Goal: Task Accomplishment & Management: Use online tool/utility

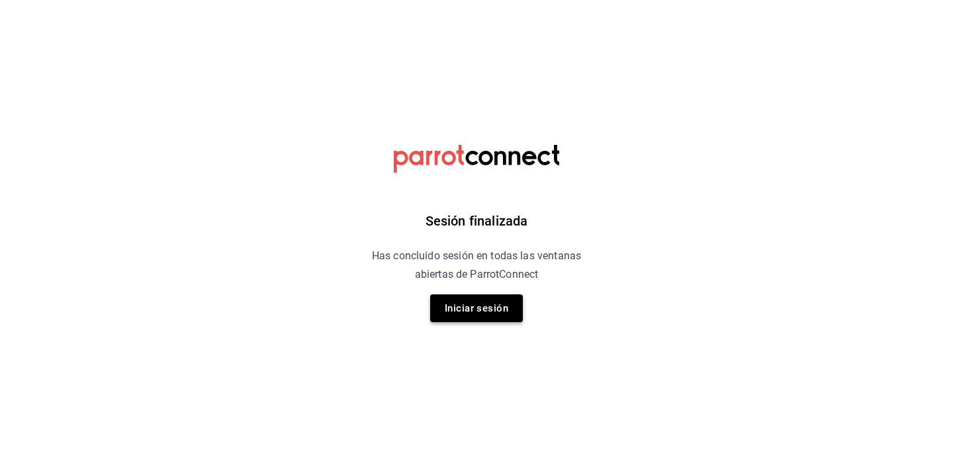
click at [485, 316] on button "Iniciar sesión" at bounding box center [476, 308] width 93 height 28
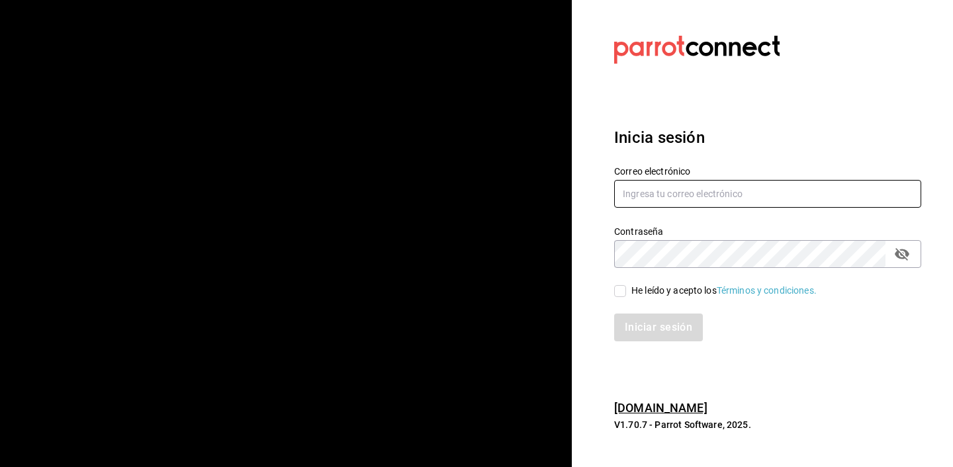
type input "[PERSON_NAME][EMAIL_ADDRESS][DOMAIN_NAME]"
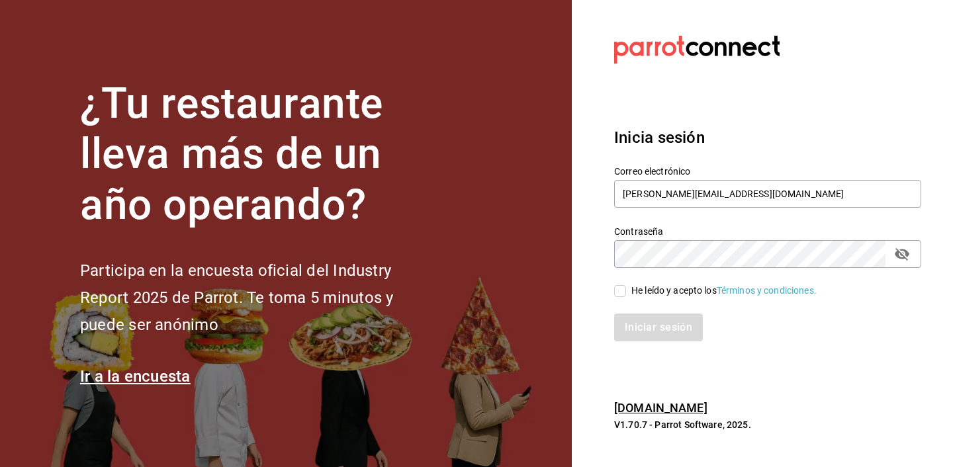
click at [624, 296] on input "He leído y acepto los Términos y condiciones." at bounding box center [620, 291] width 12 height 12
checkbox input "true"
click at [646, 318] on button "Iniciar sesión" at bounding box center [659, 328] width 90 height 28
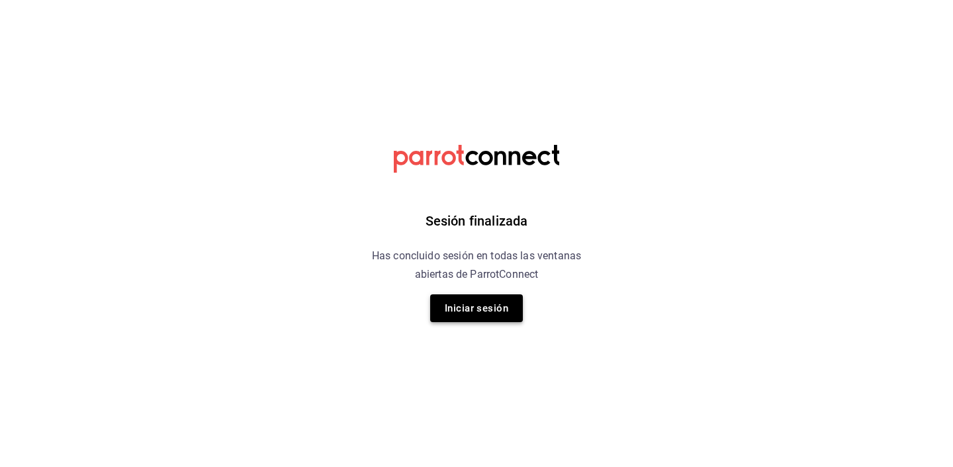
click at [457, 310] on button "Iniciar sesión" at bounding box center [476, 308] width 93 height 28
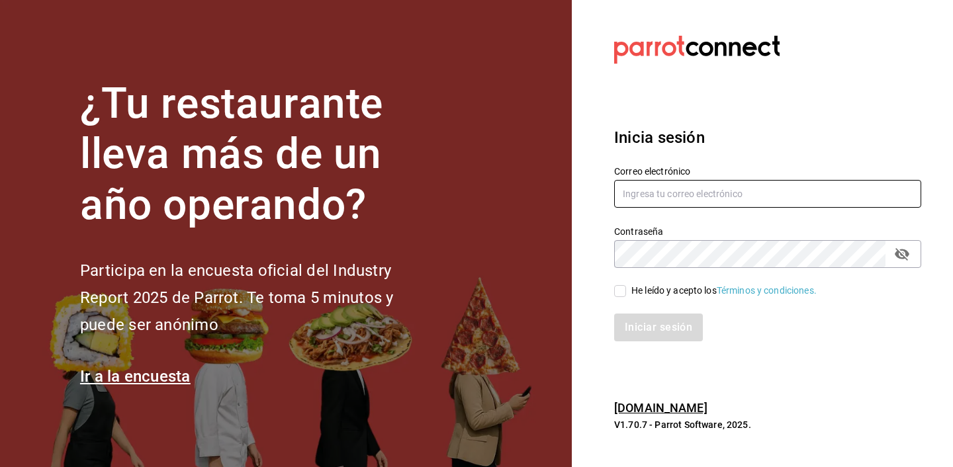
type input "[PERSON_NAME][EMAIL_ADDRESS][DOMAIN_NAME]"
click at [627, 290] on span "He leído y acepto los Términos y condiciones." at bounding box center [721, 291] width 191 height 14
click at [626, 290] on input "He leído y acepto los Términos y condiciones." at bounding box center [620, 291] width 12 height 12
checkbox input "true"
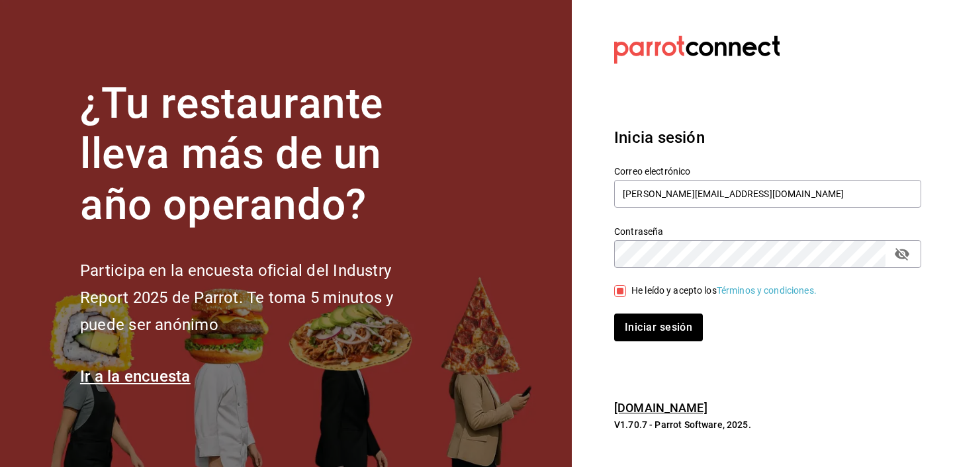
click at [658, 347] on div "Inicia sesión Correo electrónico joaquin@amormestizo.mx Contraseña Contraseña H…" at bounding box center [767, 234] width 307 height 248
click at [638, 324] on button "Iniciar sesión" at bounding box center [659, 328] width 90 height 28
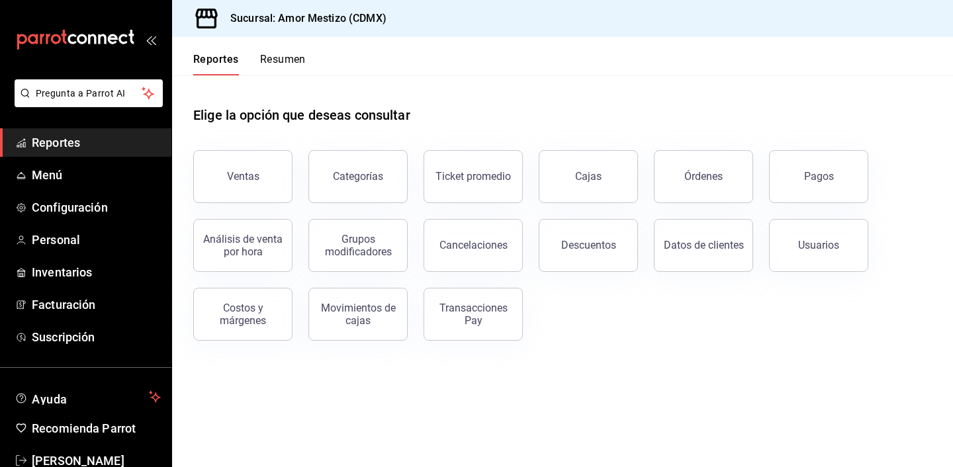
click at [266, 59] on button "Resumen" at bounding box center [283, 64] width 46 height 22
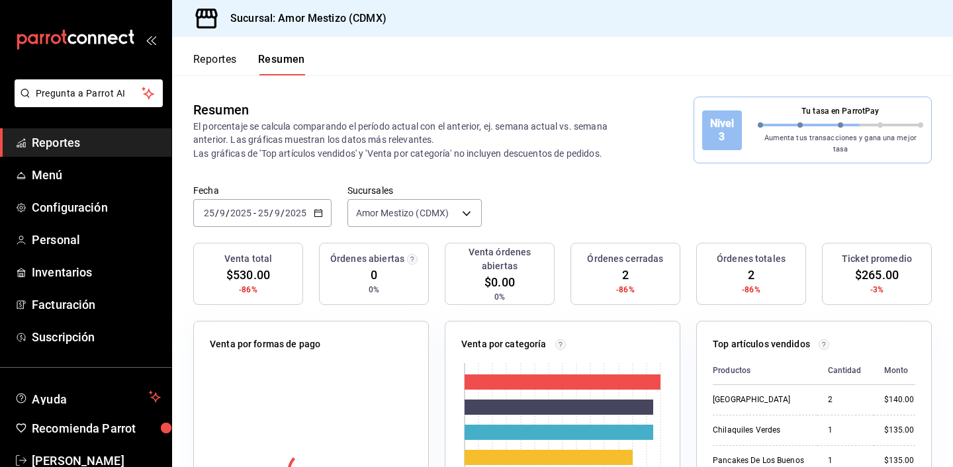
click at [210, 69] on button "Reportes" at bounding box center [215, 64] width 44 height 22
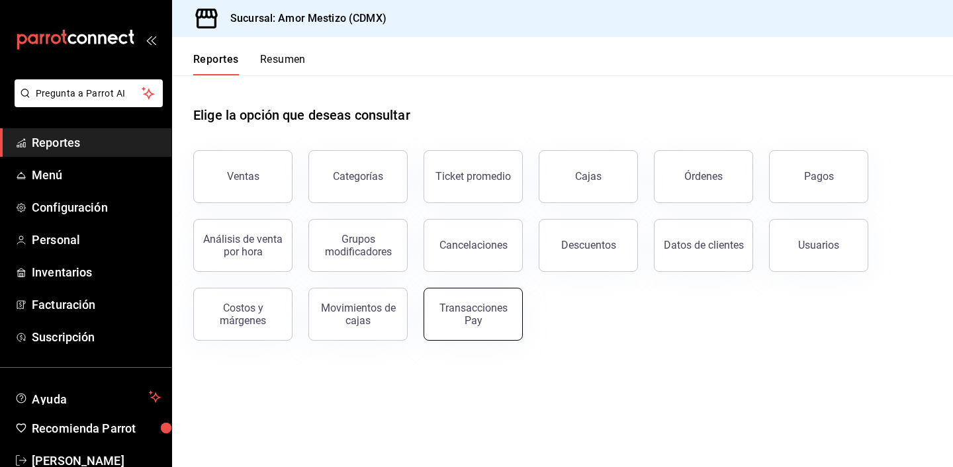
click at [445, 333] on button "Transacciones Pay" at bounding box center [472, 314] width 99 height 53
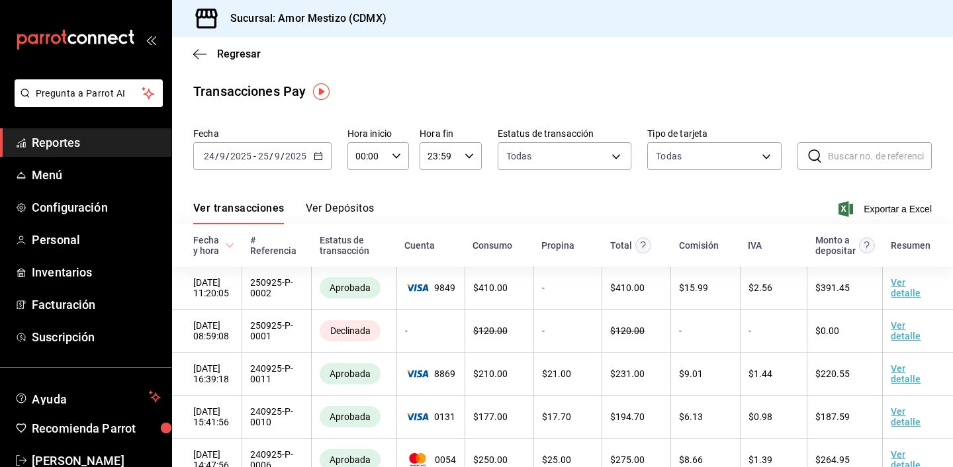
click at [318, 157] on icon "button" at bounding box center [318, 156] width 9 height 9
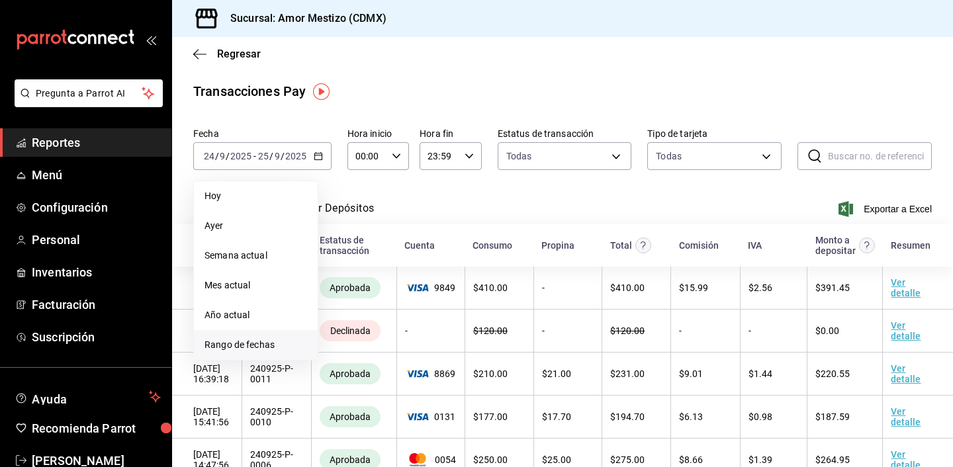
click at [243, 344] on span "Rango de fechas" at bounding box center [255, 345] width 103 height 14
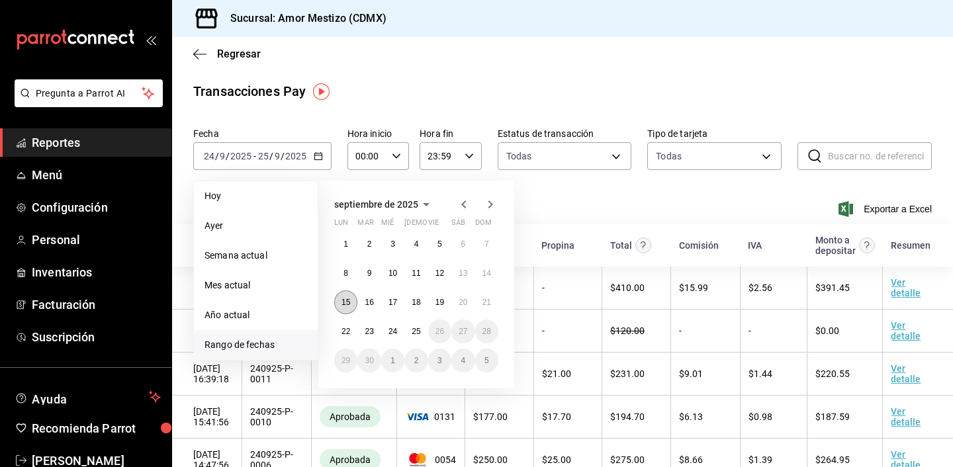
click at [347, 302] on abbr "15" at bounding box center [345, 302] width 9 height 9
click at [484, 303] on abbr "21" at bounding box center [486, 302] width 9 height 9
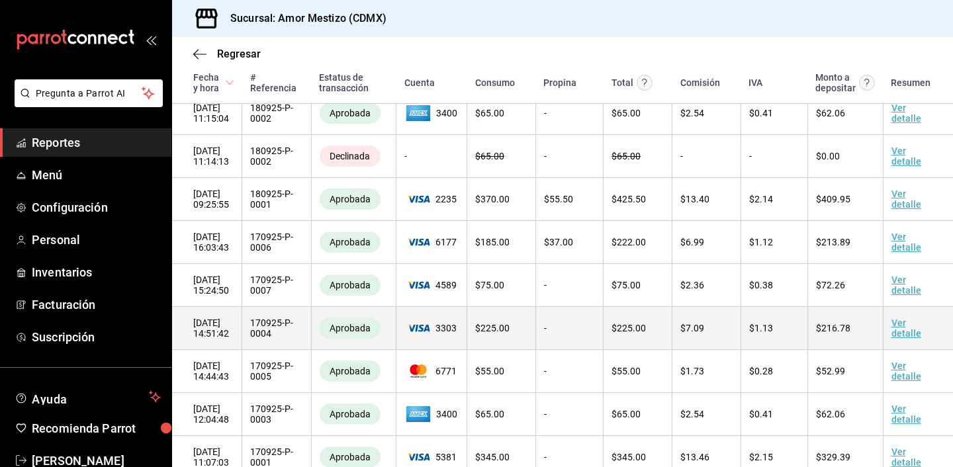
scroll to position [2684, 0]
